Goal: Task Accomplishment & Management: Use online tool/utility

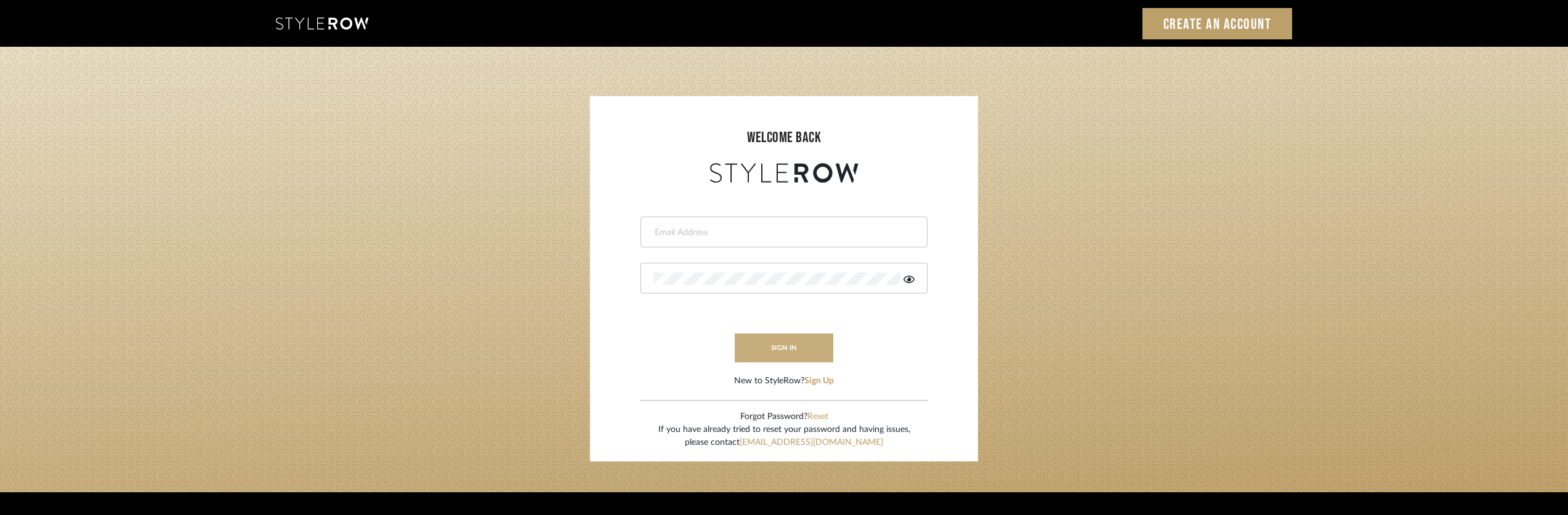
type input "allie@downeyinteriors.com"
click at [759, 343] on button "sign in" at bounding box center [784, 348] width 98 height 29
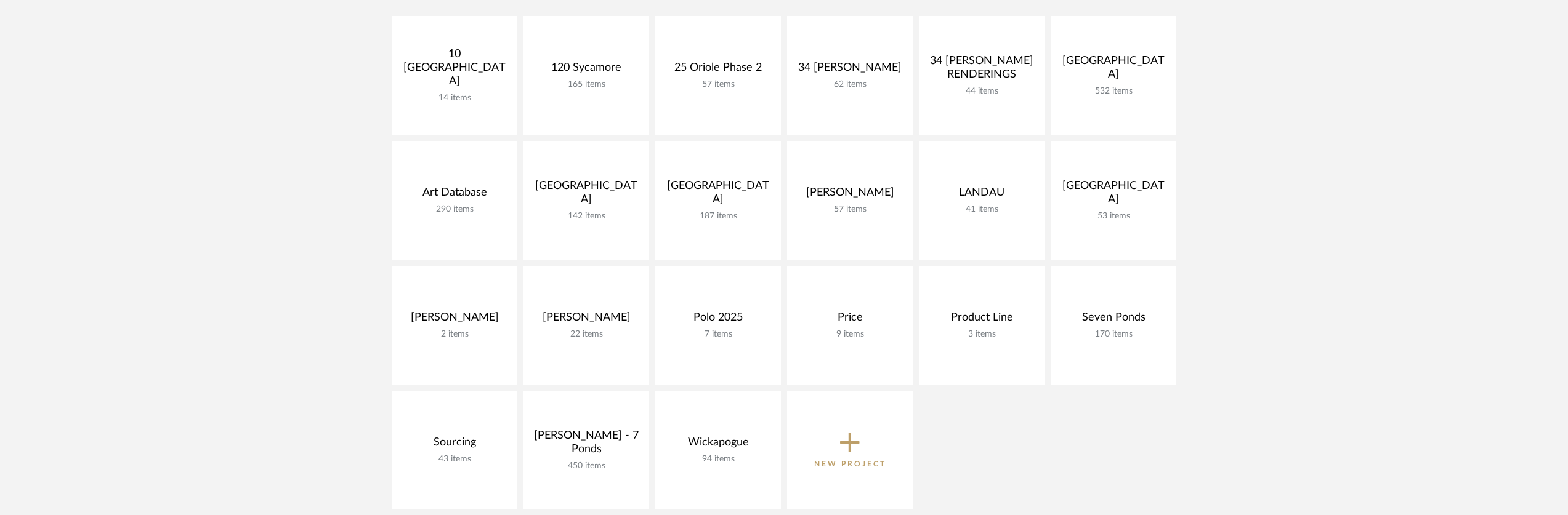
scroll to position [319, 0]
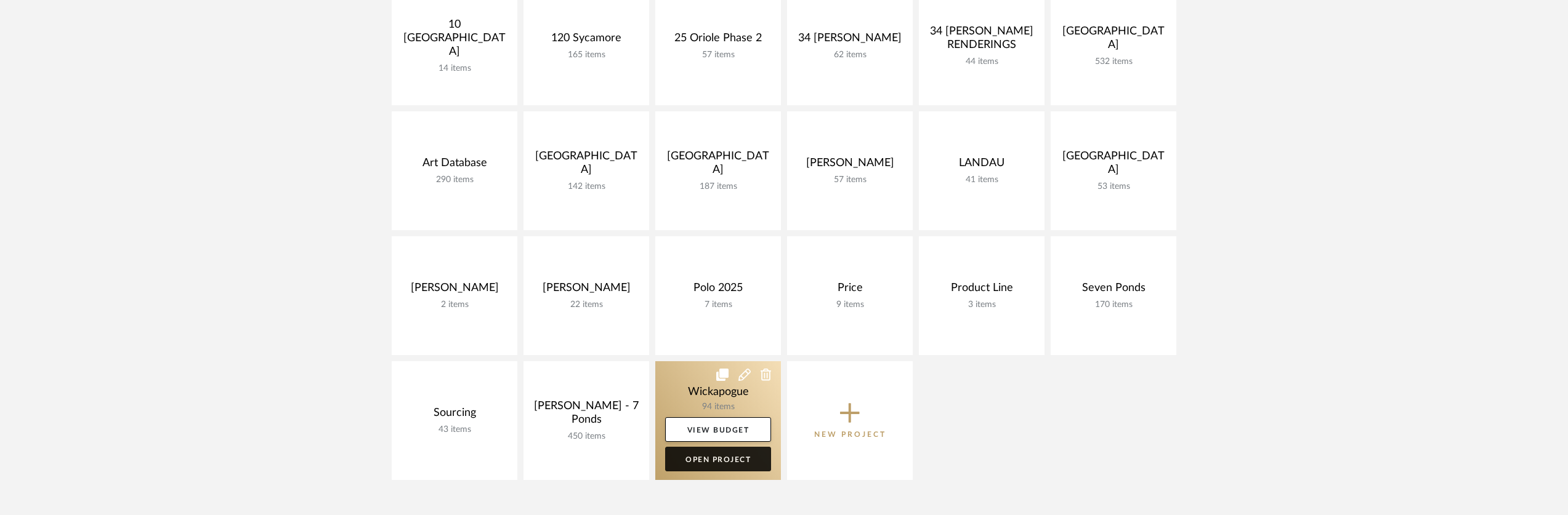
click at [710, 459] on link "Open Project" at bounding box center [718, 459] width 106 height 25
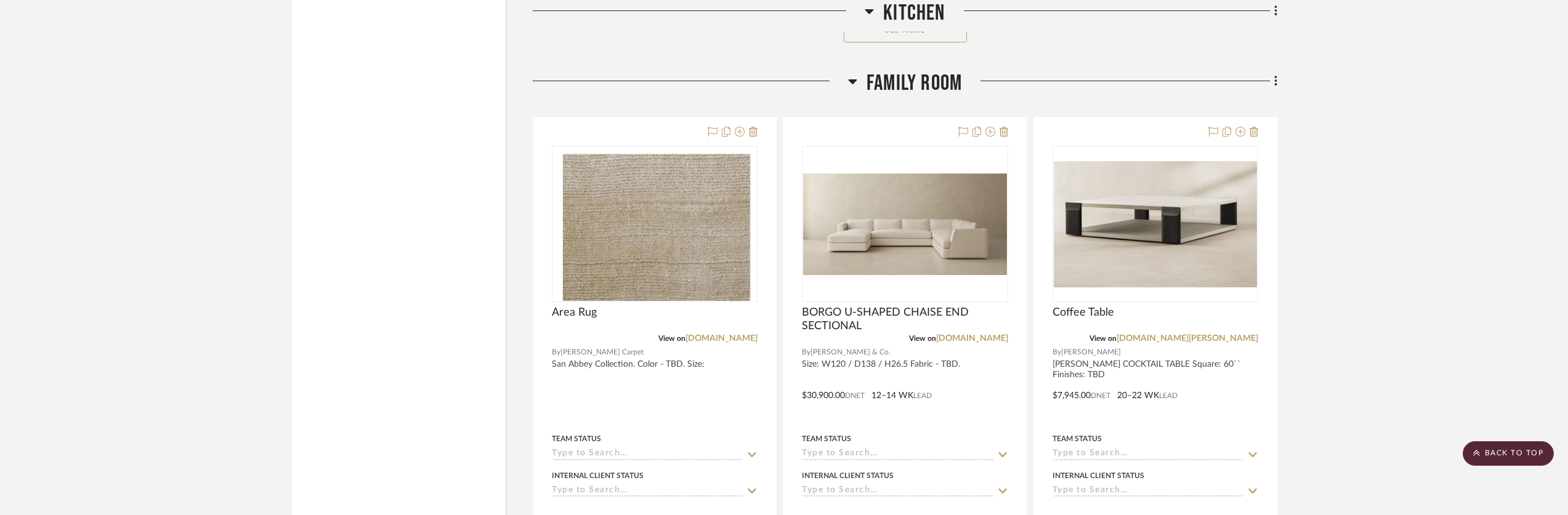
scroll to position [6025, 0]
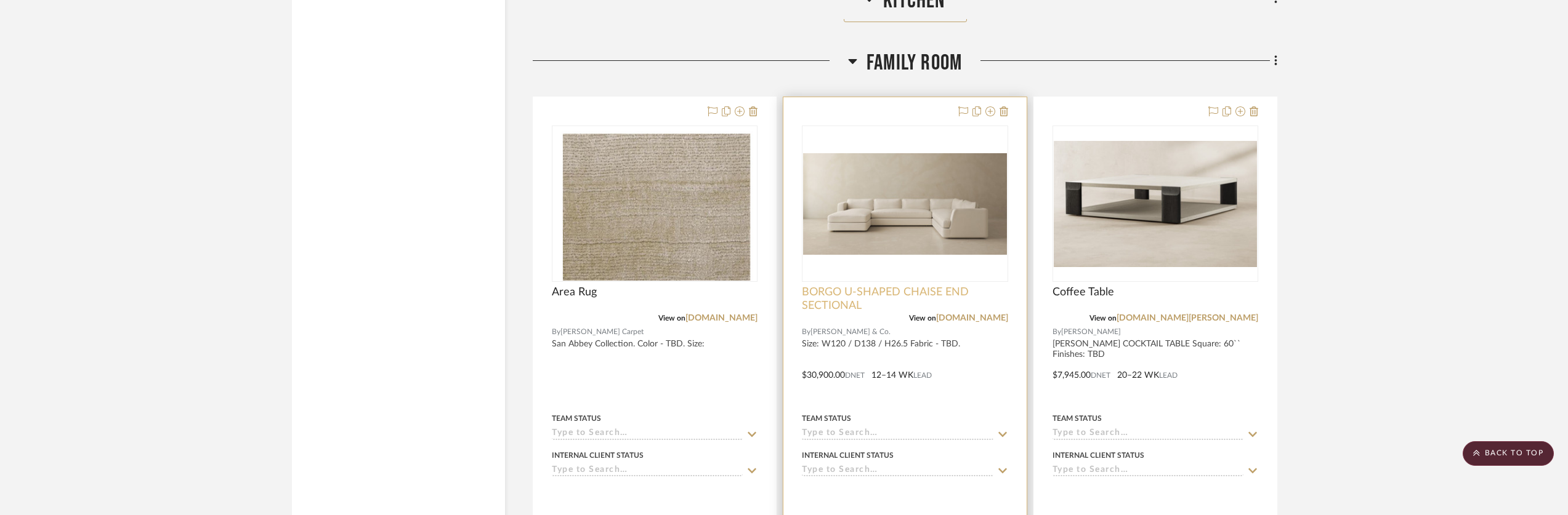
click at [835, 297] on span "BORGO U-SHAPED CHAISE END SECTIONAL" at bounding box center [905, 299] width 206 height 27
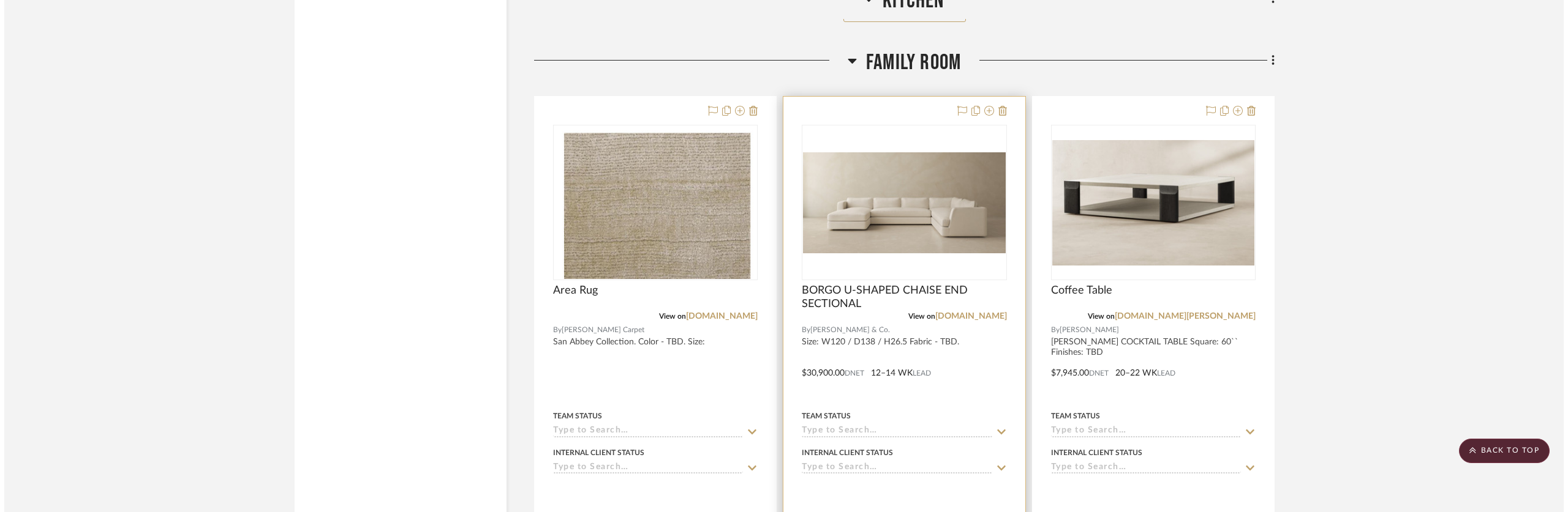
scroll to position [0, 0]
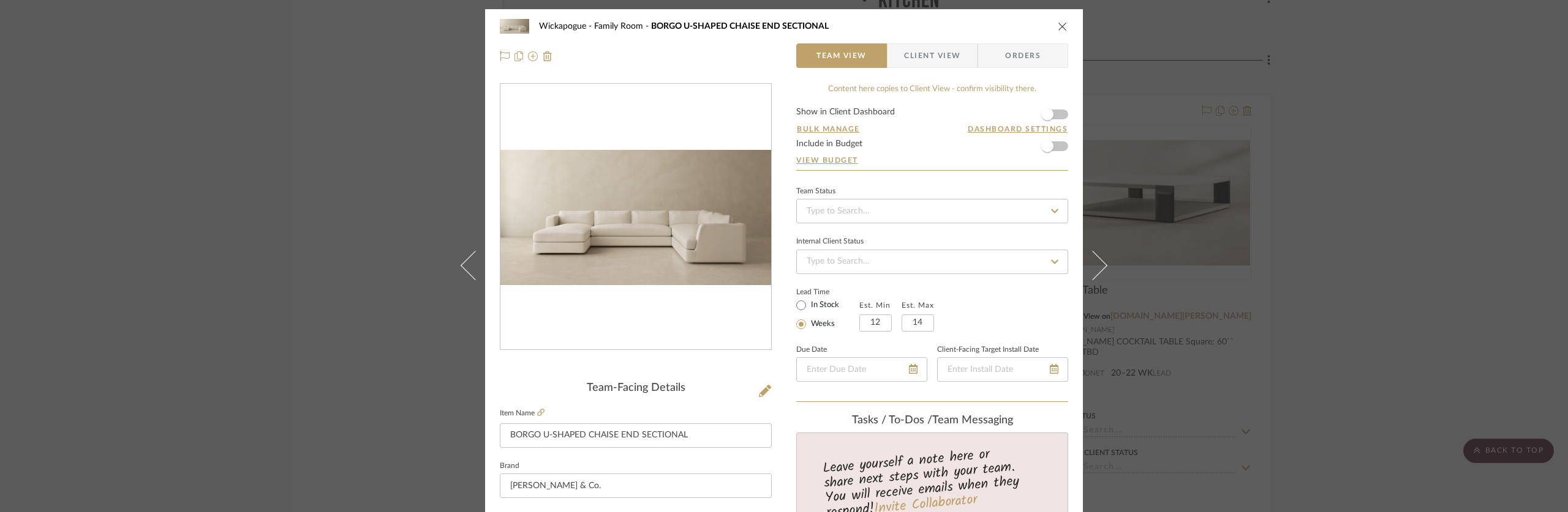
click at [1059, 30] on icon "close" at bounding box center [1063, 26] width 10 height 10
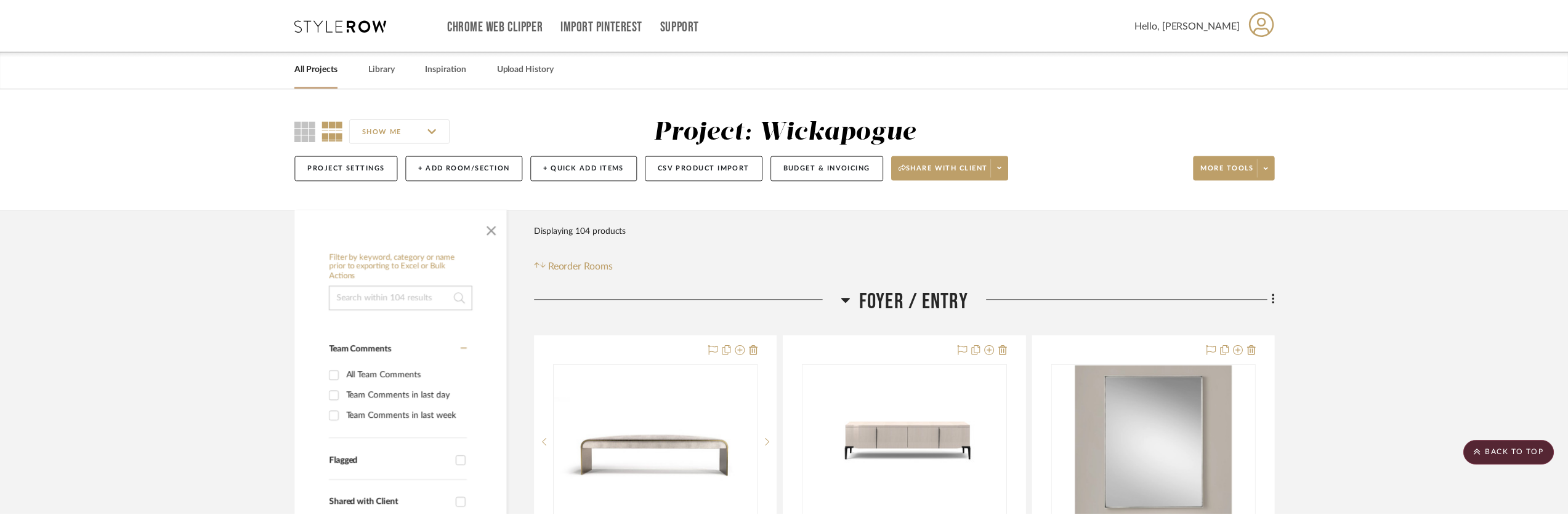
scroll to position [6025, 0]
